Goal: Navigation & Orientation: Understand site structure

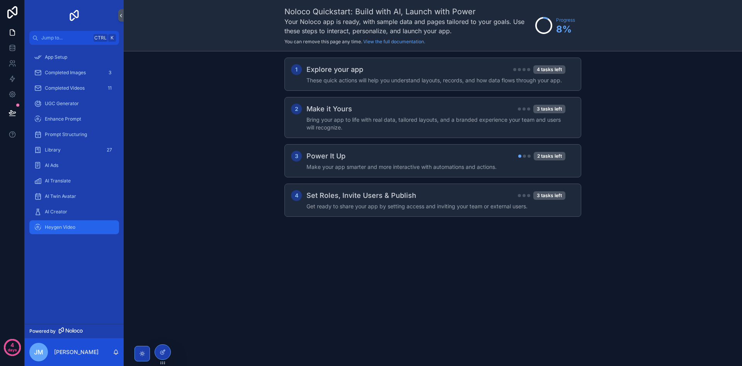
click at [80, 227] on div "Heygen Video" at bounding box center [74, 227] width 80 height 12
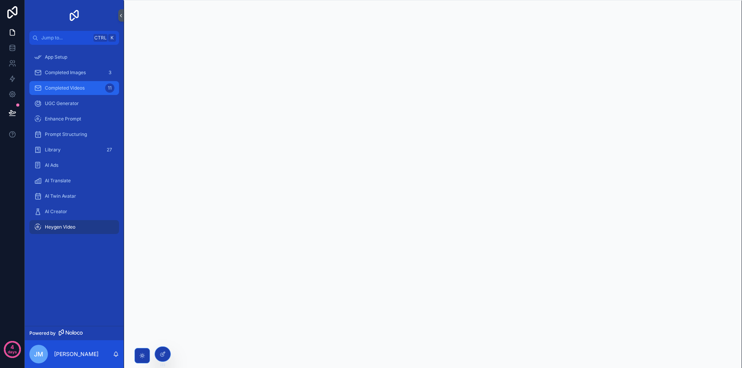
click at [74, 89] on span "Completed Videos" at bounding box center [65, 88] width 40 height 6
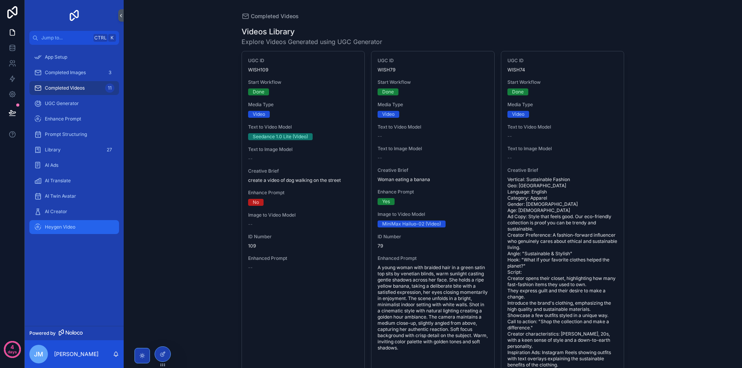
click at [66, 227] on span "Heygen Video" at bounding box center [60, 227] width 31 height 6
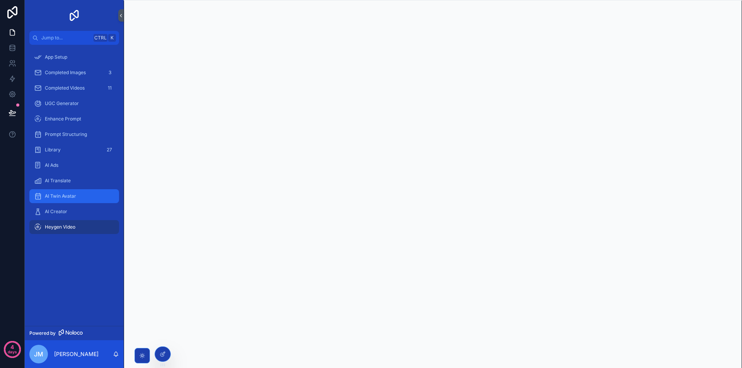
click at [70, 199] on span "AI Twin Avatar" at bounding box center [60, 196] width 31 height 6
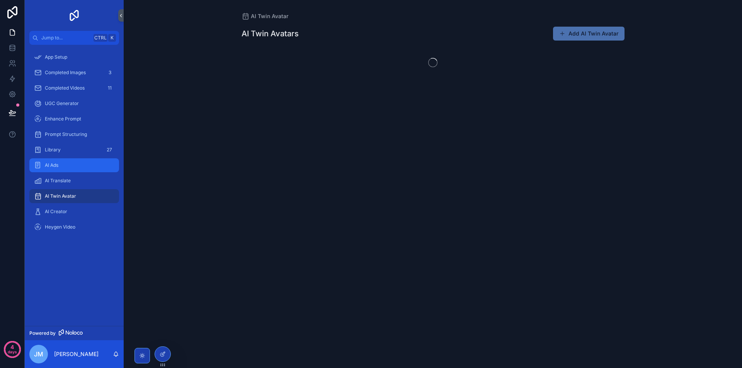
click at [75, 172] on link "AI Ads" at bounding box center [74, 165] width 90 height 14
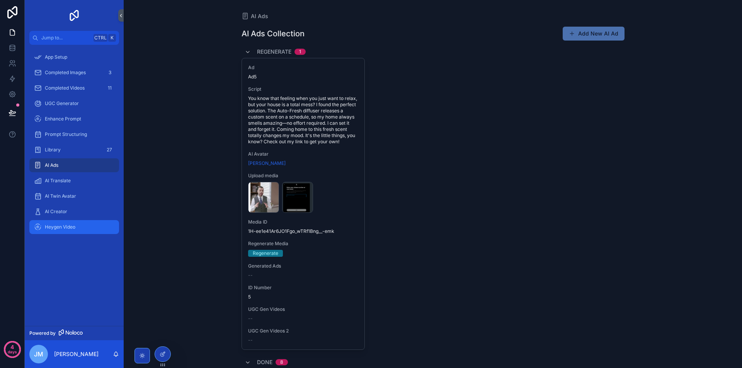
click at [78, 230] on div "Heygen Video" at bounding box center [74, 227] width 80 height 12
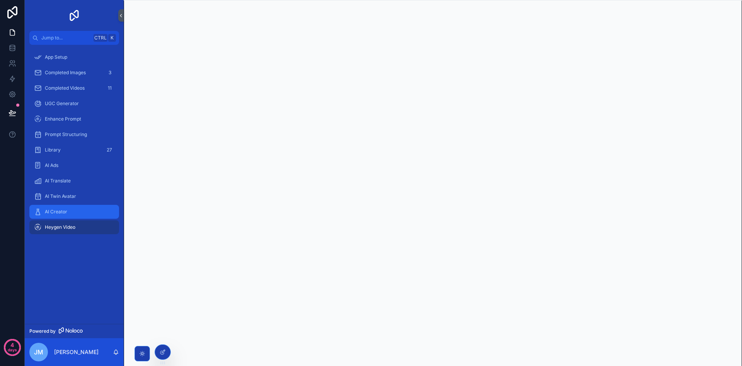
click at [88, 209] on div "AI Creator" at bounding box center [74, 212] width 80 height 12
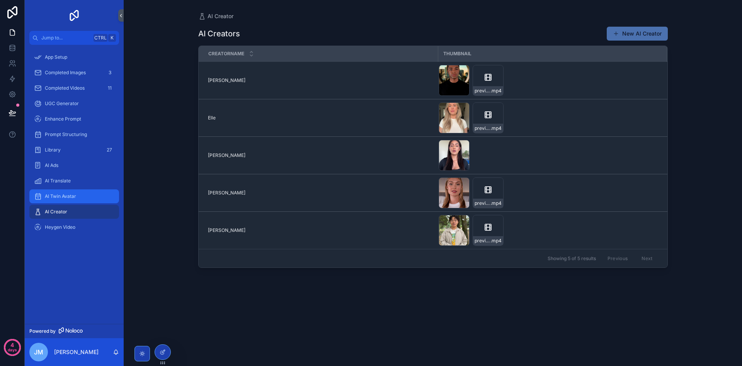
click at [75, 198] on span "AI Twin Avatar" at bounding box center [60, 196] width 31 height 6
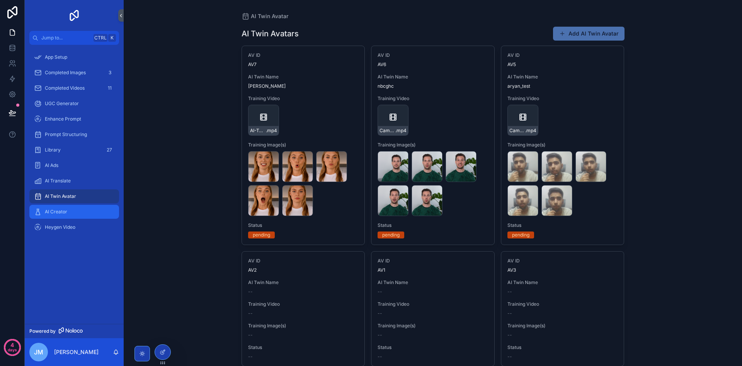
click at [94, 211] on div "AI Creator" at bounding box center [74, 212] width 80 height 12
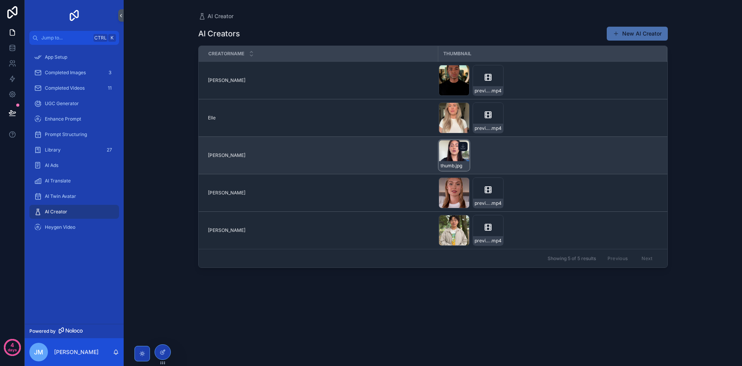
click at [456, 153] on div "thumb .jpg" at bounding box center [454, 155] width 31 height 31
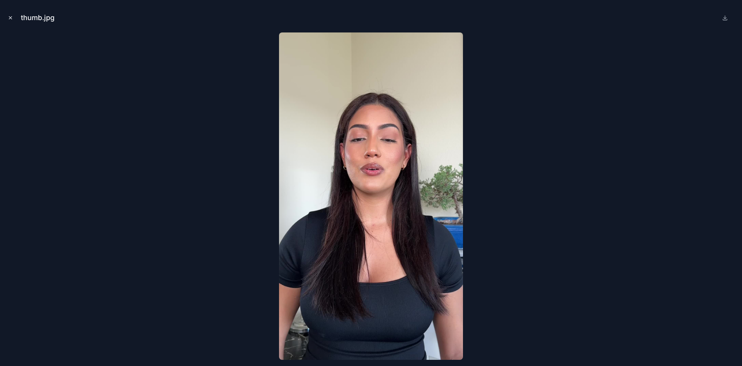
click at [13, 20] on icon "Close modal" at bounding box center [10, 17] width 5 height 5
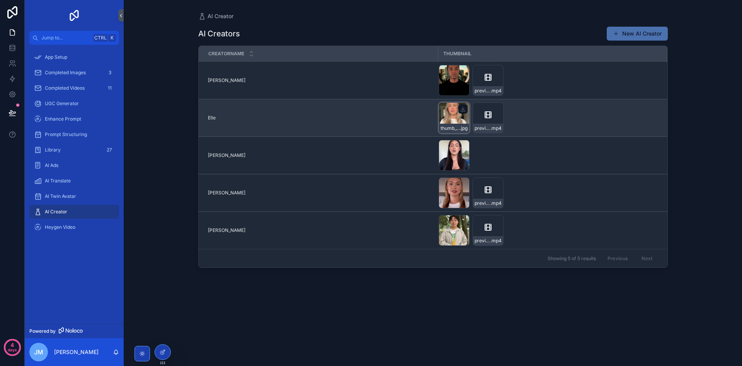
click at [451, 124] on div "thumb_1920h .jpg" at bounding box center [454, 128] width 30 height 9
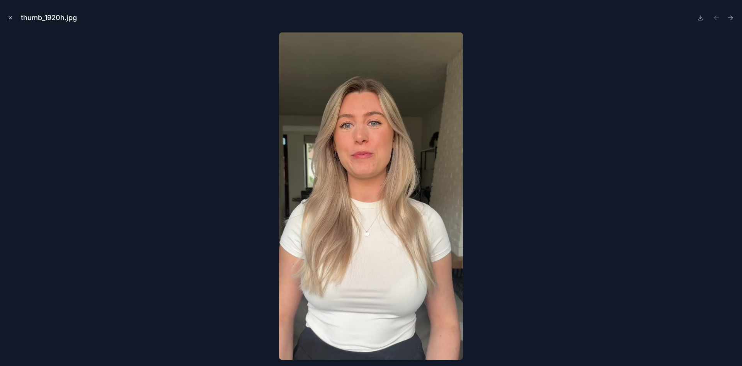
click at [11, 20] on icon "Close modal" at bounding box center [10, 17] width 5 height 5
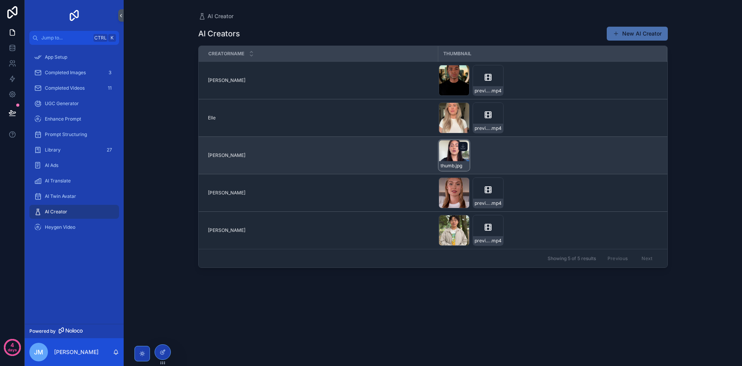
click at [453, 151] on div "thumb .jpg" at bounding box center [454, 155] width 31 height 31
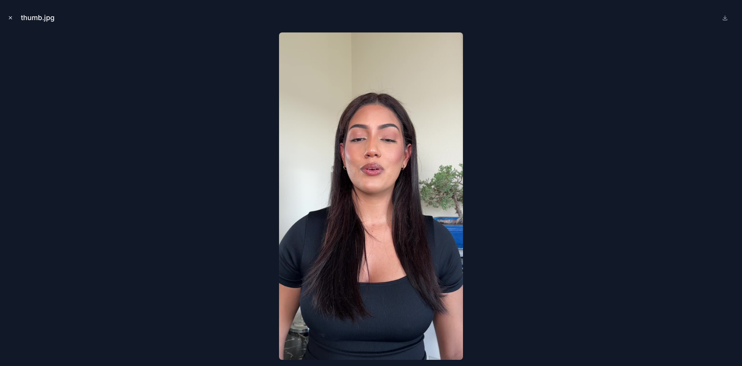
click at [12, 17] on icon "Close modal" at bounding box center [10, 17] width 5 height 5
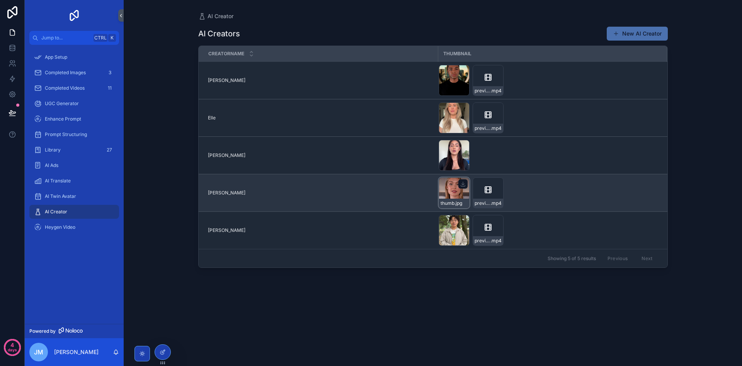
click at [454, 182] on div "thumb .jpg" at bounding box center [454, 192] width 31 height 31
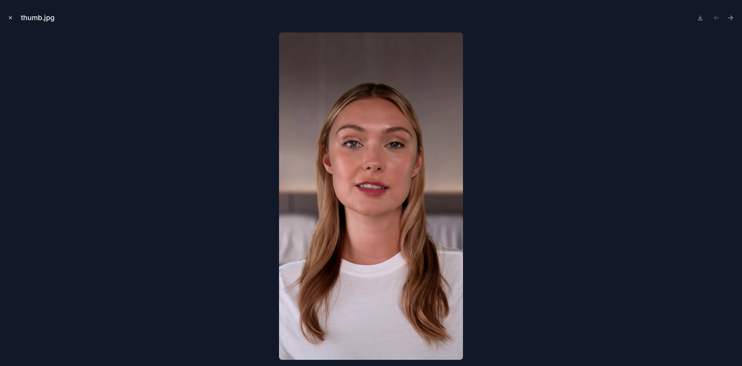
click at [14, 19] on button "Close modal" at bounding box center [10, 18] width 9 height 9
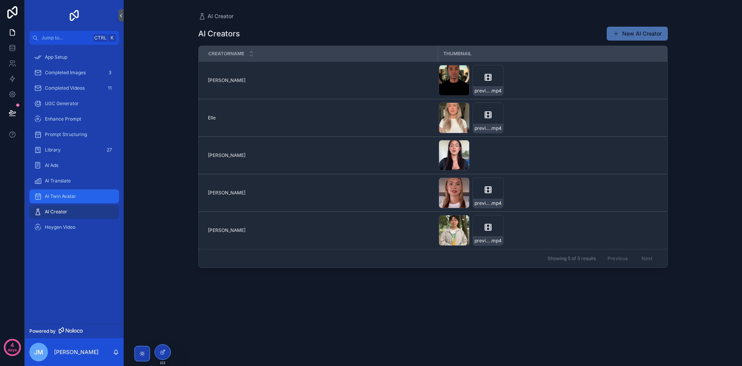
click at [60, 195] on span "AI Twin Avatar" at bounding box center [60, 196] width 31 height 6
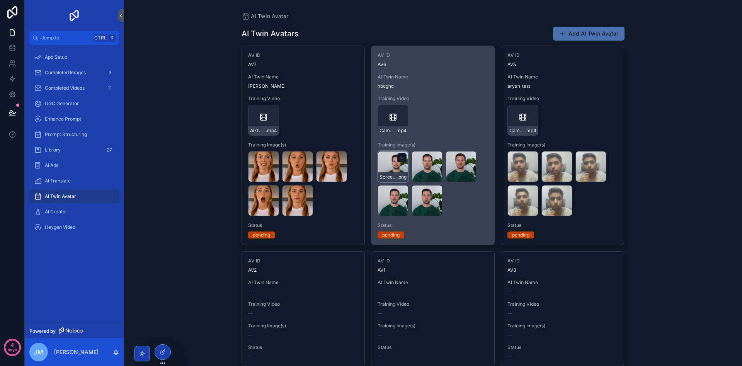
click at [396, 170] on div "Screenshot-2025-08-20-214644 .png" at bounding box center [392, 166] width 31 height 31
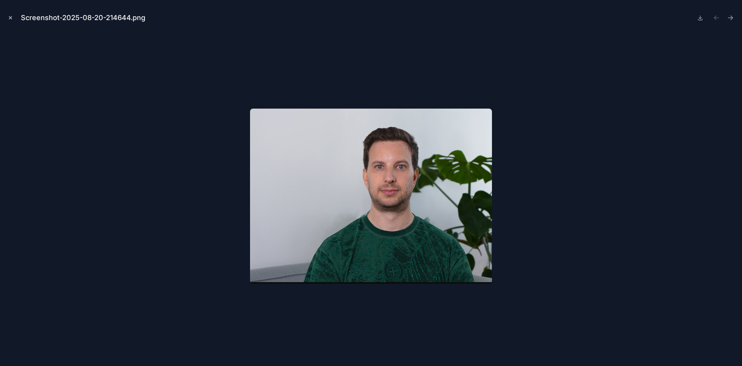
drag, startPoint x: 17, startPoint y: 17, endPoint x: 13, endPoint y: 18, distance: 4.9
click at [17, 17] on div "Screenshot-2025-08-20-214644.png" at bounding box center [370, 17] width 729 height 23
click at [12, 19] on icon "Close modal" at bounding box center [10, 17] width 5 height 5
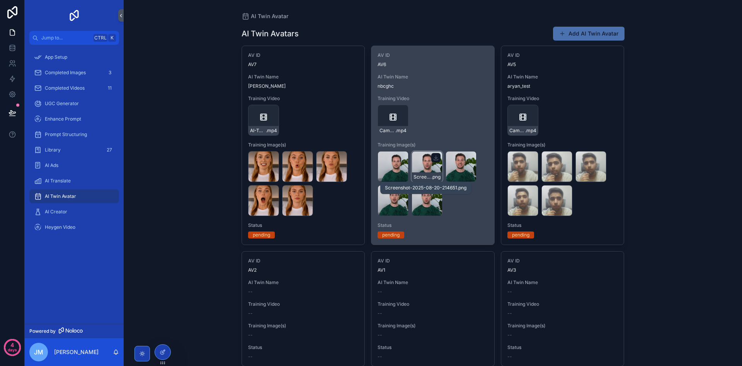
click at [423, 173] on div "Screenshot-2025-08-20-214651 .png" at bounding box center [427, 176] width 30 height 9
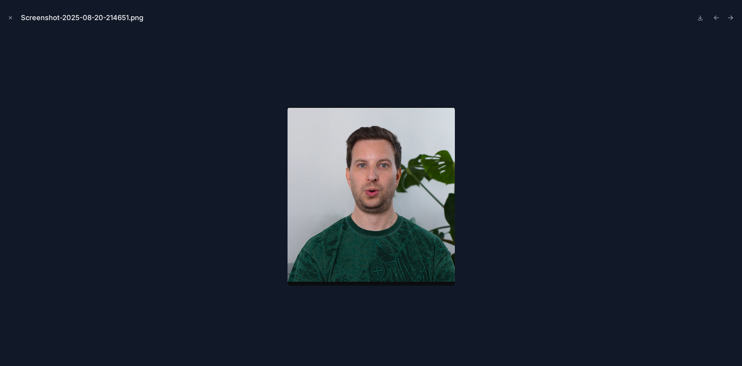
click at [5, 15] on div "Screenshot-2025-08-20-214651.png" at bounding box center [371, 183] width 742 height 366
click at [7, 15] on button "Close modal" at bounding box center [10, 18] width 9 height 9
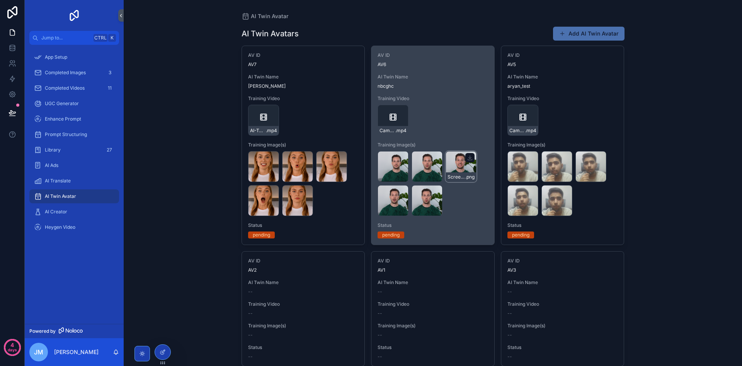
click at [462, 171] on div "Screenshot-2025-08-20-214700 .png" at bounding box center [460, 166] width 31 height 31
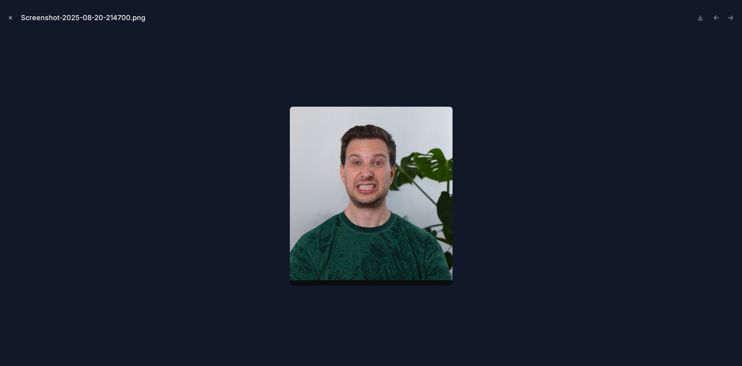
click at [12, 15] on icon "Close modal" at bounding box center [10, 17] width 5 height 5
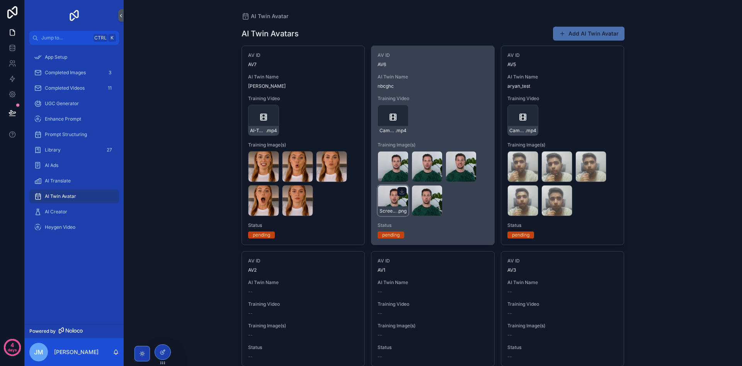
click at [396, 204] on div "Screenshot-2025-08-20-214709 .png" at bounding box center [392, 200] width 31 height 31
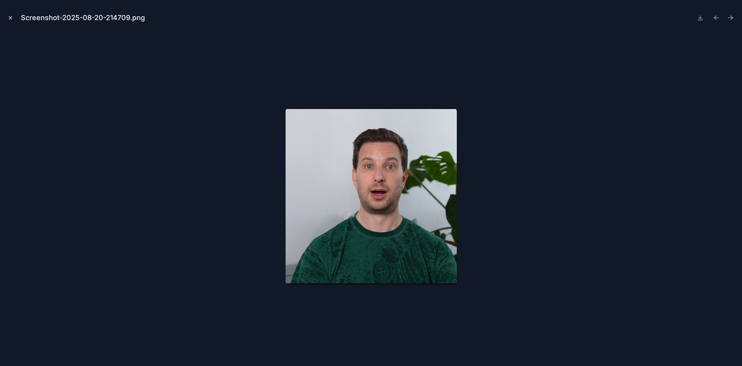
click at [9, 16] on icon "Close modal" at bounding box center [10, 17] width 5 height 5
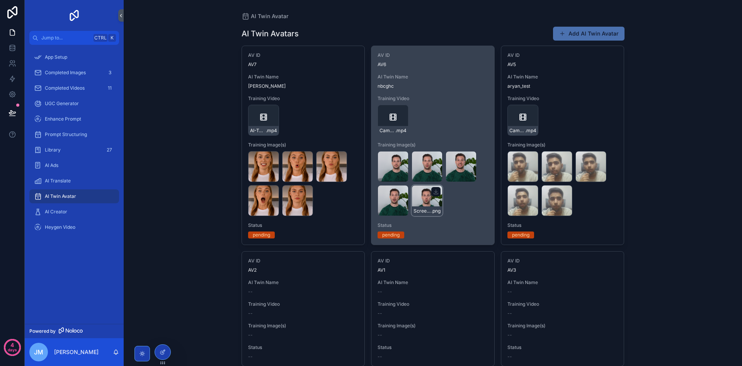
click at [426, 203] on div "Screenshot-2025-08-20-214718 .png" at bounding box center [426, 200] width 31 height 31
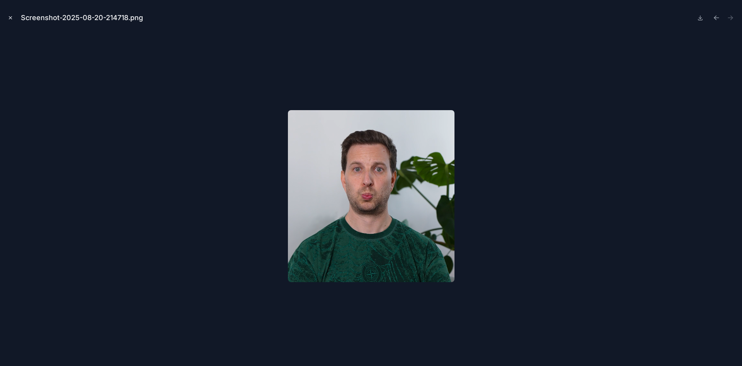
click at [8, 19] on icon "Close modal" at bounding box center [10, 17] width 5 height 5
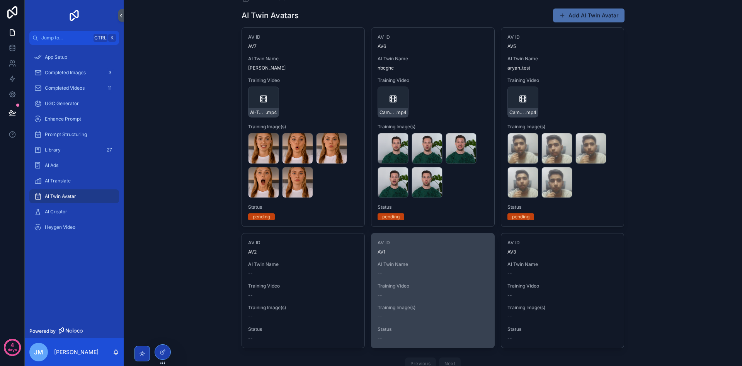
scroll to position [49, 0]
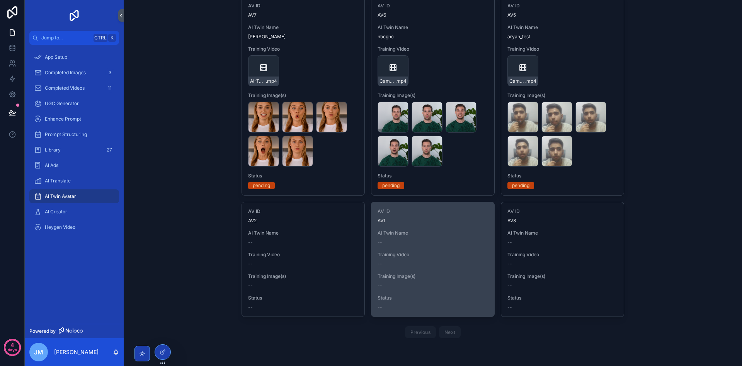
click at [431, 257] on span "Training Video" at bounding box center [432, 255] width 111 height 6
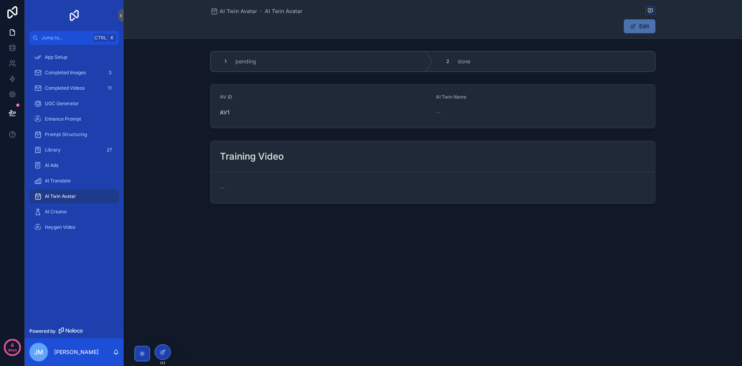
click at [72, 195] on span "AI Twin Avatar" at bounding box center [60, 196] width 31 height 6
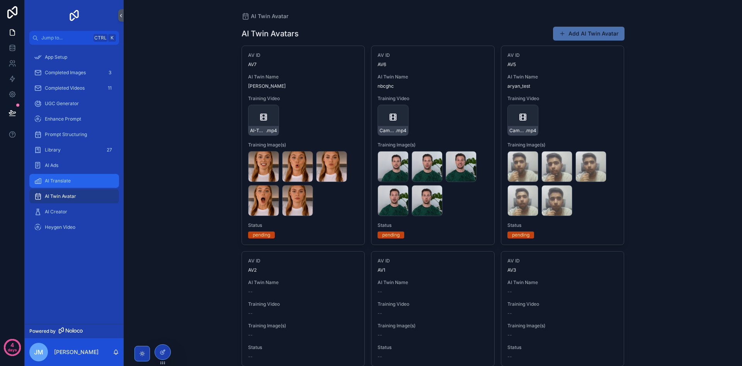
click at [77, 175] on div "AI Translate" at bounding box center [74, 181] width 80 height 12
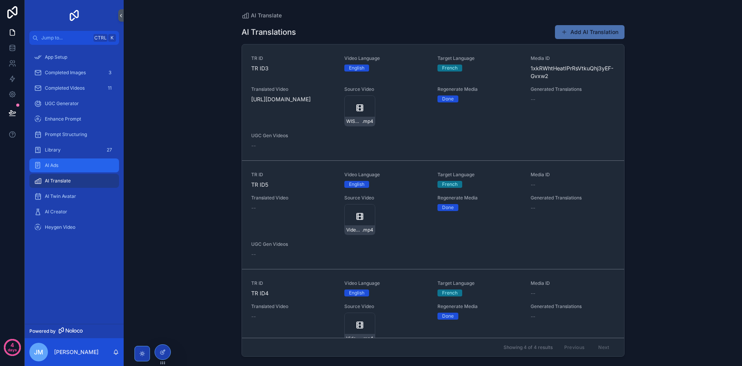
click at [47, 167] on span "AI Ads" at bounding box center [52, 165] width 14 height 6
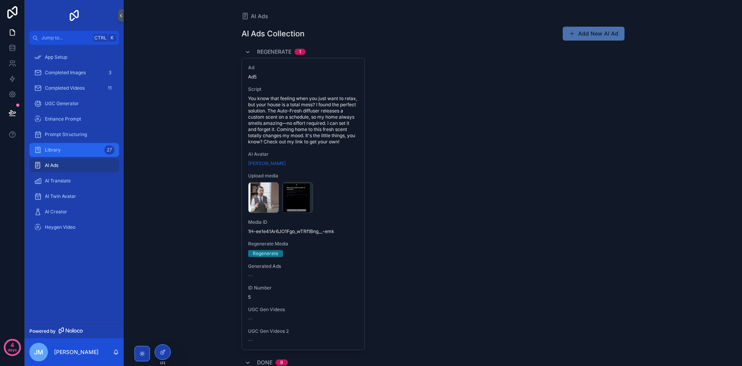
click at [64, 151] on div "Library 27" at bounding box center [74, 150] width 80 height 12
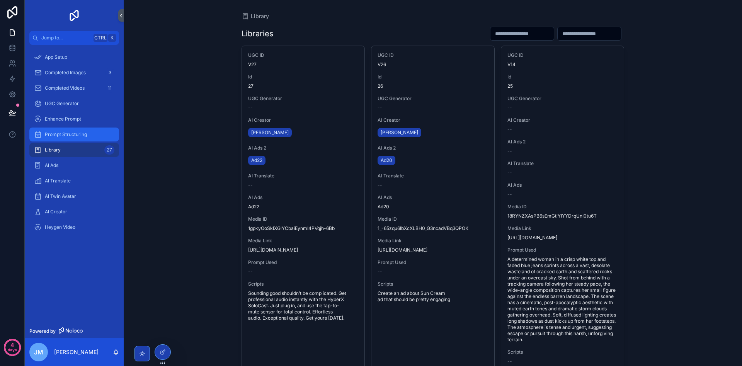
click at [80, 135] on span "Prompt Structuring" at bounding box center [66, 134] width 42 height 6
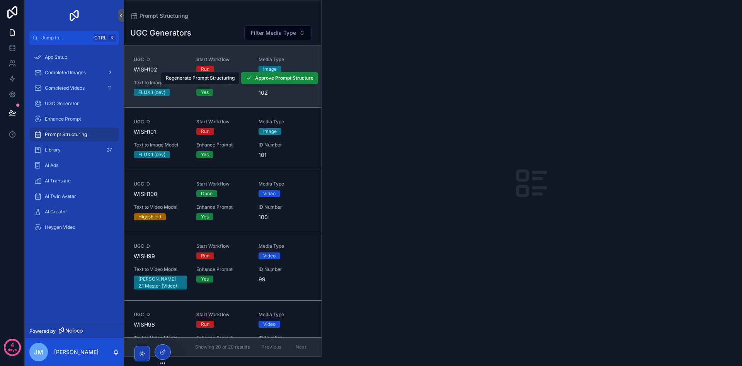
click at [289, 99] on link "UGC ID WISH102 Start Workflow Run Media Type Image Text to Image Model FLUX.1 (…" at bounding box center [222, 77] width 197 height 62
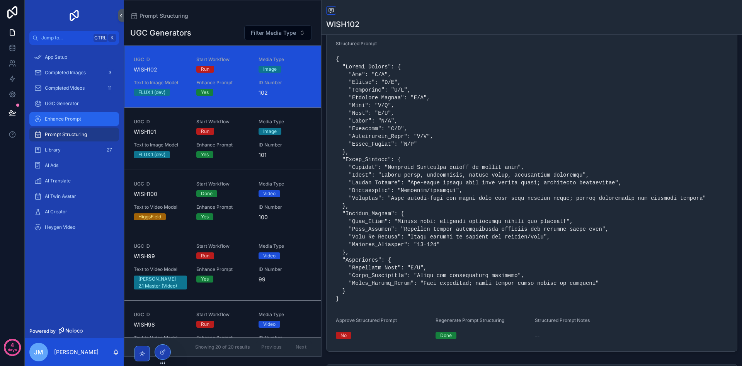
click at [63, 116] on span "Enhance Prompt" at bounding box center [63, 119] width 36 height 6
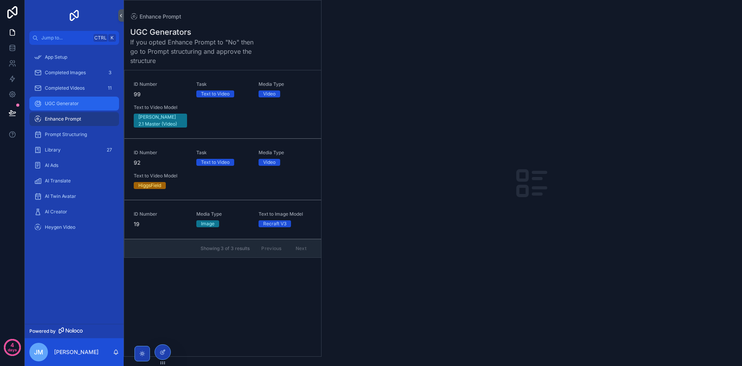
click at [55, 100] on div "UGC Generator" at bounding box center [74, 103] width 80 height 12
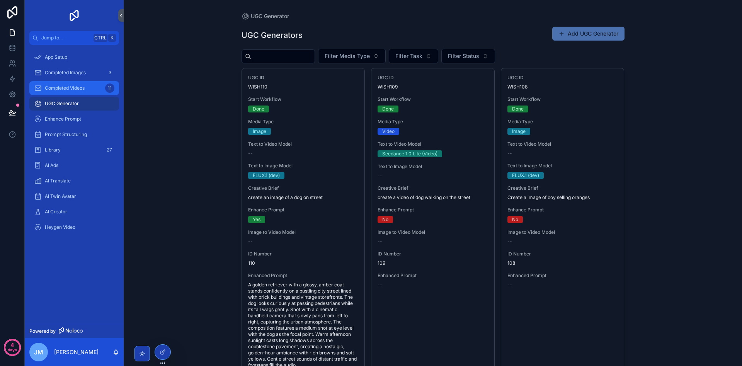
click at [72, 85] on div "Completed Videos 11" at bounding box center [74, 88] width 80 height 12
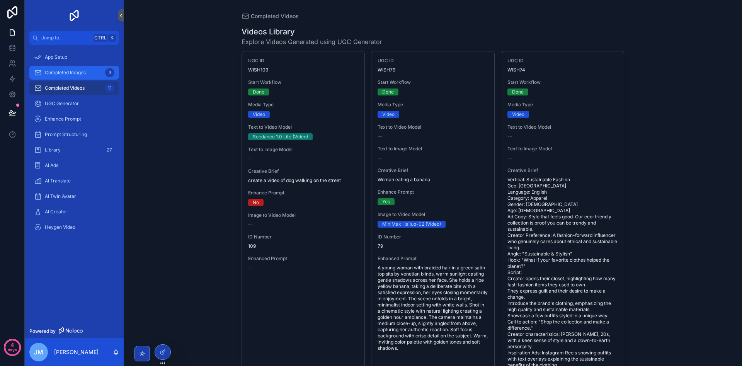
click at [80, 73] on span "Completed Images" at bounding box center [65, 73] width 41 height 6
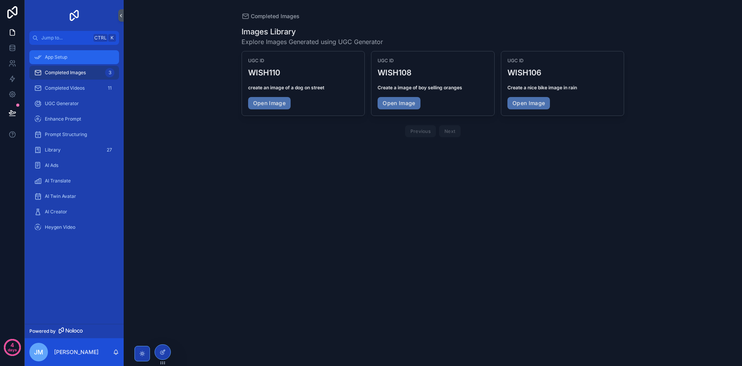
click at [81, 59] on div "App Setup" at bounding box center [74, 57] width 80 height 12
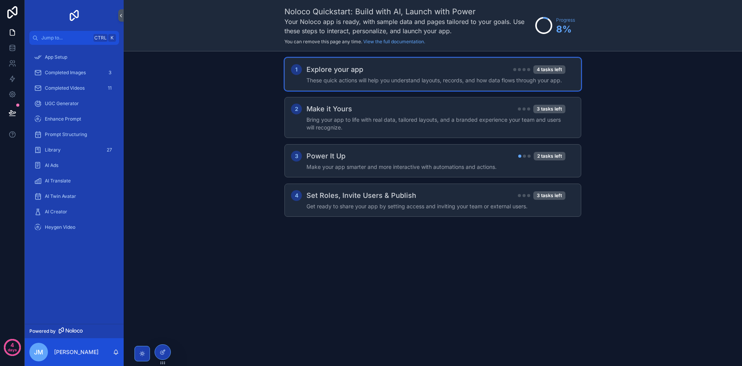
click at [465, 77] on h4 "These quick actions will help you understand layouts, records, and how data flo…" at bounding box center [435, 81] width 259 height 8
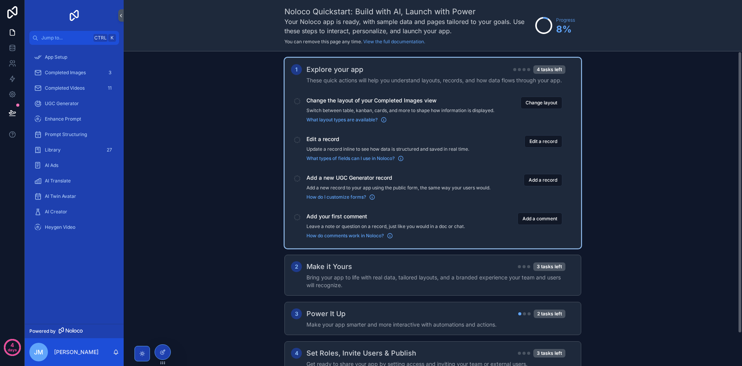
click at [297, 99] on div "scrollable content" at bounding box center [297, 101] width 6 height 6
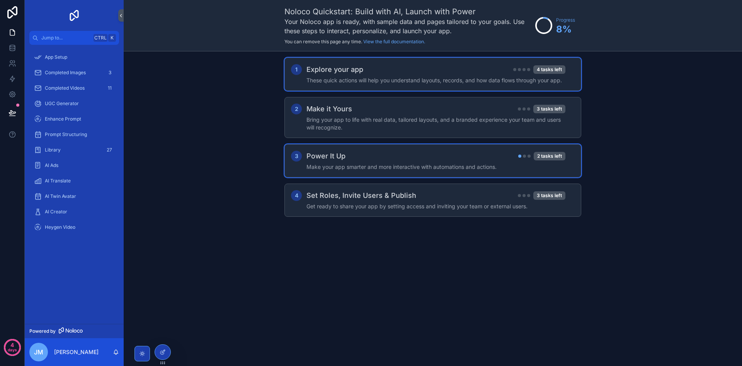
click at [411, 171] on div "3 Power It Up 2 tasks left Make your app smarter and more interactive with auto…" at bounding box center [432, 160] width 297 height 33
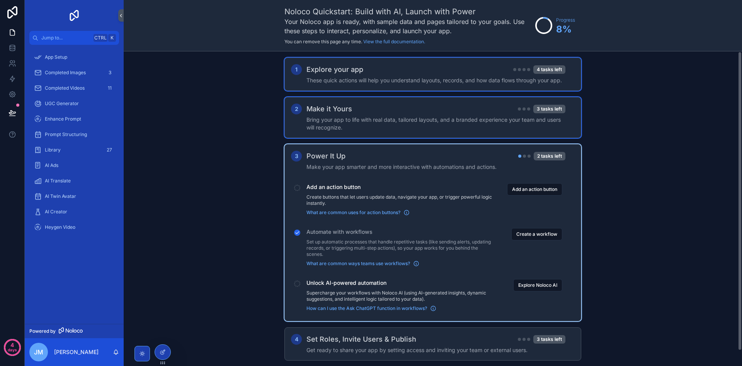
click at [401, 128] on h4 "Bring your app to life with real data, tailored layouts, and a branded experien…" at bounding box center [435, 123] width 259 height 15
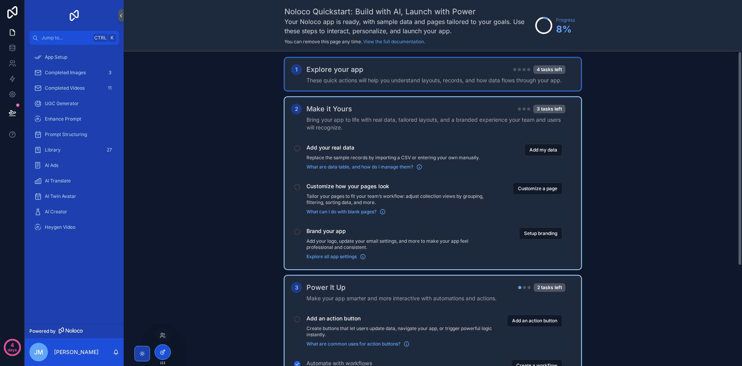
click at [168, 355] on div at bounding box center [162, 352] width 15 height 15
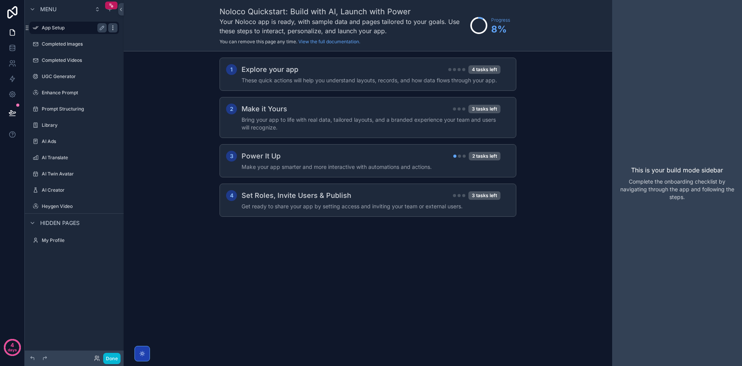
click at [113, 27] on icon "scrollable content" at bounding box center [113, 28] width 6 height 6
click at [148, 32] on span "Remove" at bounding box center [148, 33] width 20 height 8
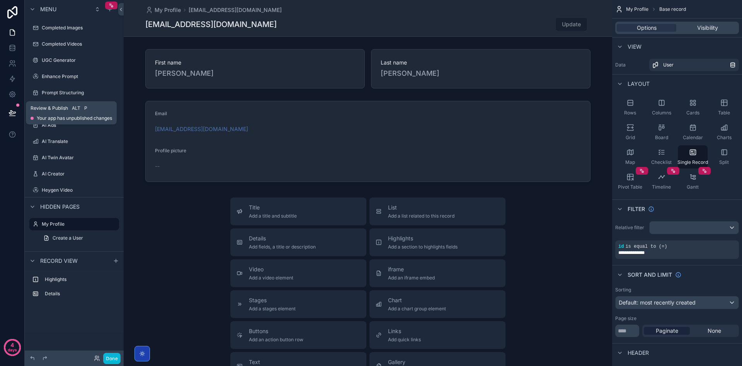
click at [9, 112] on icon at bounding box center [12, 113] width 7 height 4
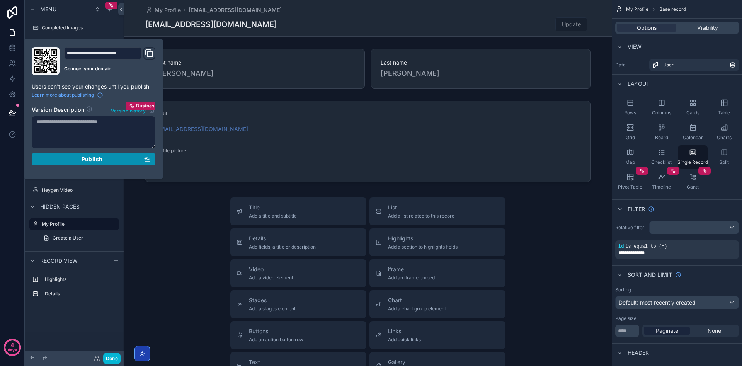
click at [134, 162] on div "Publish" at bounding box center [94, 159] width 114 height 7
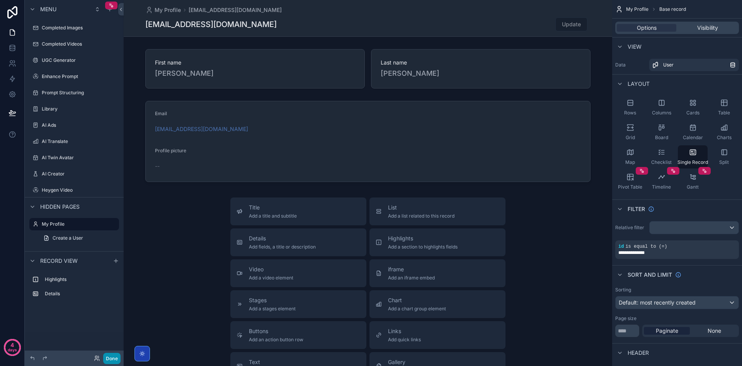
click at [112, 362] on button "Done" at bounding box center [111, 358] width 17 height 11
